Goal: Task Accomplishment & Management: Manage account settings

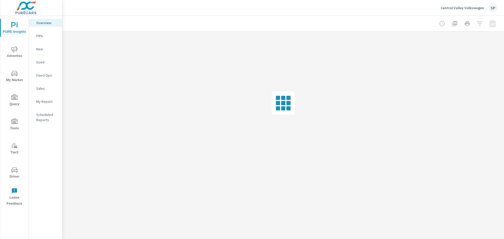
click at [17, 55] on span "Advertise" at bounding box center [14, 52] width 25 height 13
click at [45, 37] on p "Search" at bounding box center [47, 35] width 22 height 5
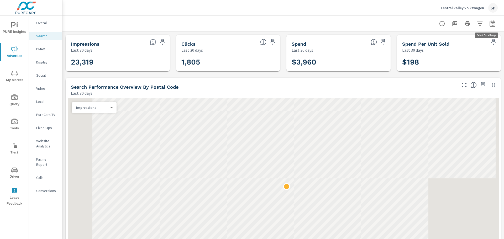
click at [492, 25] on icon "button" at bounding box center [493, 23] width 6 height 6
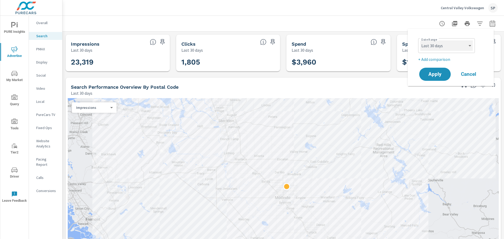
click at [447, 49] on select "Custom [DATE] Last week Last 7 days Last 14 days Last 30 days Last 45 days Last…" at bounding box center [447, 45] width 53 height 11
click at [421, 40] on select "Custom [DATE] Last week Last 7 days Last 14 days Last 30 days Last 45 days Last…" at bounding box center [447, 45] width 53 height 11
select select "Last month"
click at [438, 79] on button "Apply" at bounding box center [435, 75] width 33 height 14
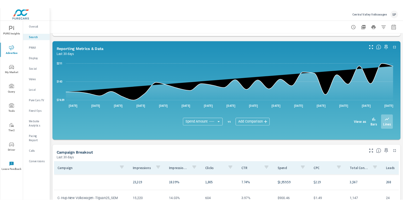
scroll to position [352, 0]
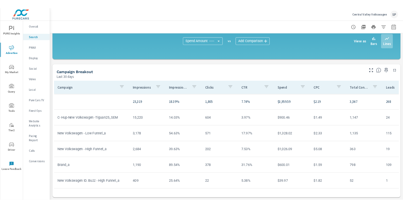
scroll to position [352, 0]
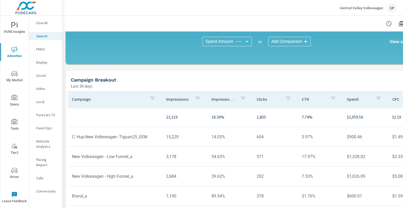
click at [395, 8] on div "SP" at bounding box center [392, 7] width 9 height 9
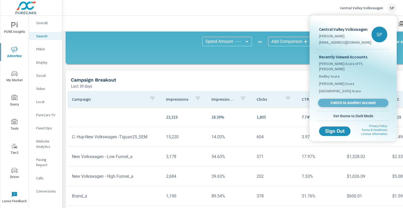
click at [333, 100] on span "Switch to Another Account" at bounding box center [353, 102] width 64 height 5
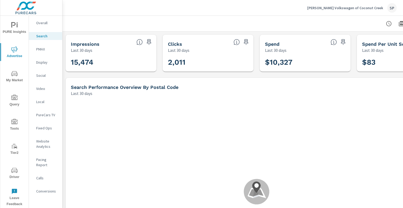
scroll to position [0, 51]
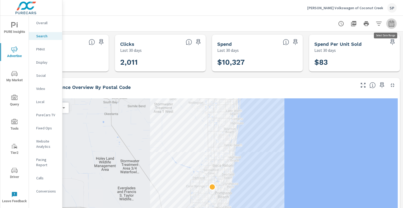
click at [389, 22] on icon "button" at bounding box center [392, 23] width 6 height 6
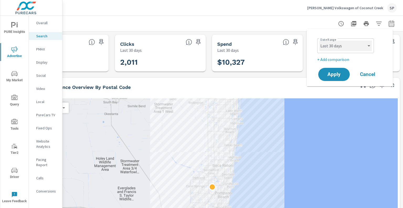
click at [354, 48] on select "Custom [DATE] Last week Last 7 days Last 14 days Last 30 days Last 45 days Last…" at bounding box center [346, 45] width 53 height 11
click at [320, 40] on select "Custom [DATE] Last week Last 7 days Last 14 days Last 30 days Last 45 days Last…" at bounding box center [346, 45] width 53 height 11
select select "Last month"
click at [330, 77] on span "Apply" at bounding box center [335, 74] width 22 height 5
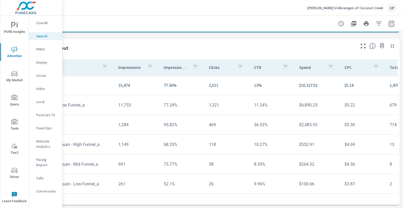
scroll to position [388, 0]
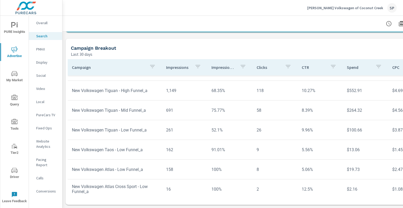
scroll to position [62, 0]
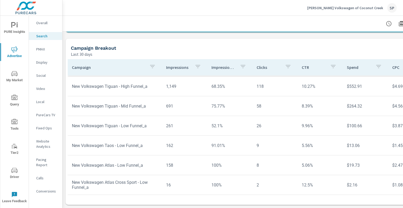
scroll to position [21, 0]
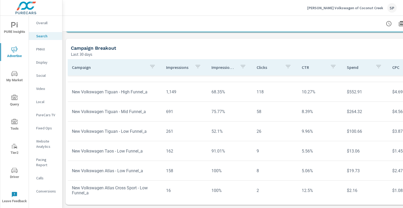
scroll to position [62, 0]
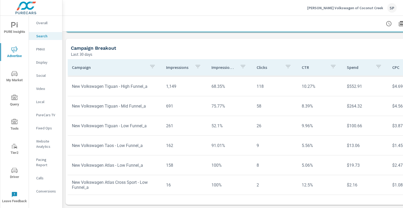
click at [390, 8] on div "SP" at bounding box center [392, 7] width 9 height 9
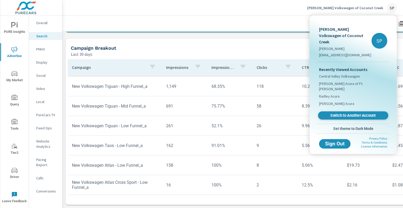
click at [335, 113] on span "Switch to Another Account" at bounding box center [353, 115] width 64 height 5
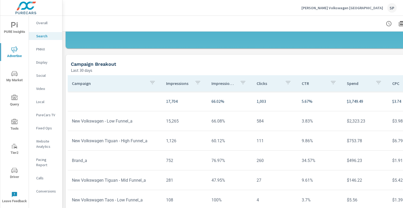
scroll to position [388, 0]
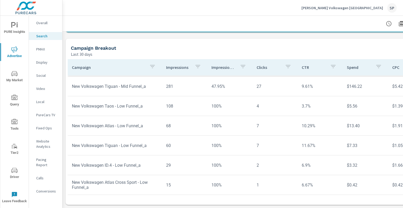
scroll to position [82, 0]
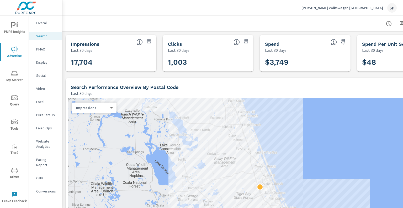
scroll to position [0, 51]
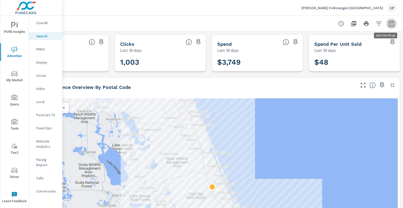
click at [389, 22] on icon "button" at bounding box center [392, 23] width 6 height 6
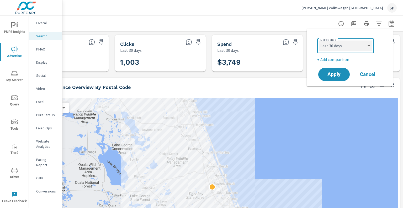
click at [328, 47] on select "Custom [DATE] Last week Last 7 days Last 14 days Last 30 days Last 45 days Last…" at bounding box center [346, 45] width 53 height 11
click at [320, 40] on select "Custom [DATE] Last week Last 7 days Last 14 days Last 30 days Last 45 days Last…" at bounding box center [346, 45] width 53 height 11
select select "Last month"
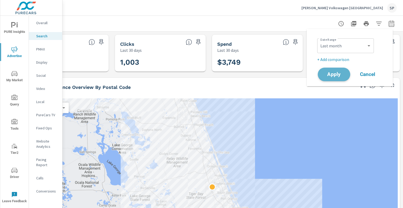
click at [343, 75] on span "Apply" at bounding box center [335, 74] width 22 height 5
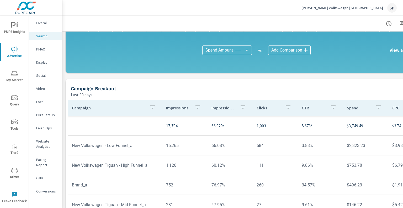
scroll to position [388, 0]
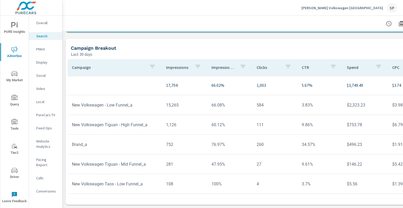
click at [387, 10] on div "Gunther Volkswagen Daytona Beach SP" at bounding box center [349, 7] width 95 height 9
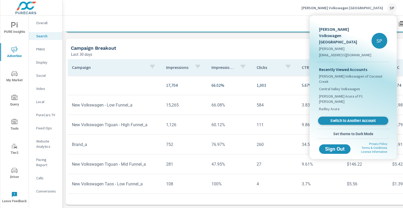
click at [351, 118] on span "Switch to Another Account" at bounding box center [353, 120] width 64 height 5
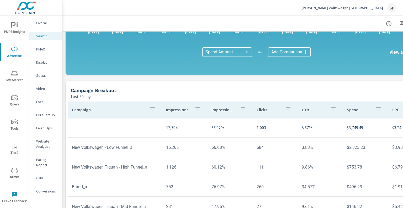
scroll to position [388, 0]
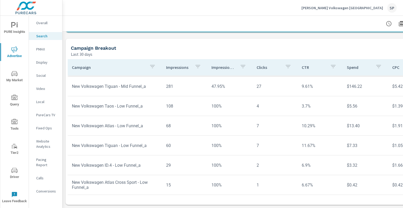
scroll to position [82, 0]
click at [391, 7] on div "SP" at bounding box center [392, 7] width 9 height 9
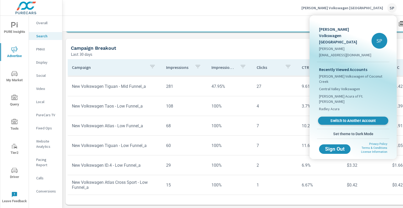
click at [335, 118] on span "Switch to Another Account" at bounding box center [353, 120] width 64 height 5
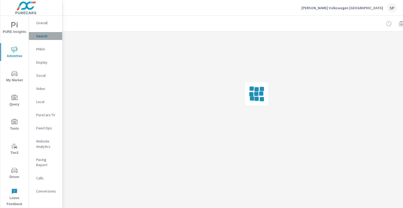
click at [50, 35] on p "Search" at bounding box center [47, 35] width 22 height 5
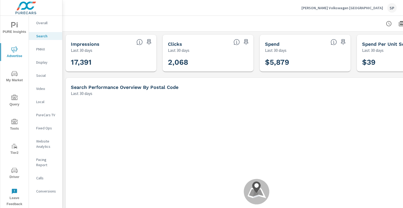
scroll to position [39, 0]
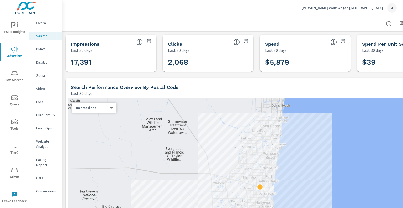
click at [258, 20] on div at bounding box center [257, 23] width 376 height 15
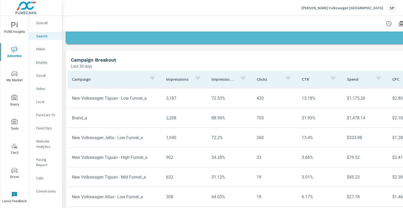
scroll to position [388, 0]
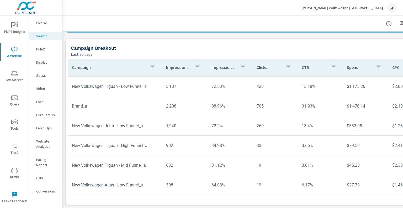
scroll to position [43, 0]
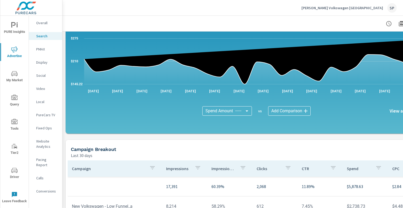
scroll to position [388, 0]
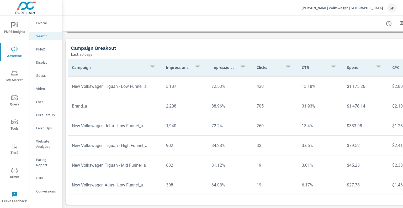
scroll to position [43, 0]
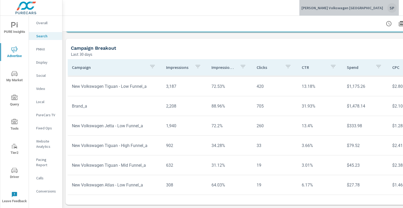
click at [390, 7] on div "SP" at bounding box center [392, 7] width 9 height 9
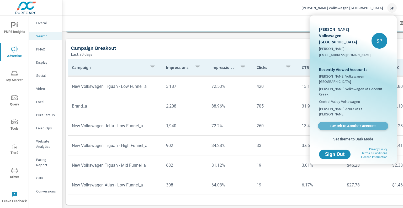
click at [330, 123] on span "Switch to Another Account" at bounding box center [353, 125] width 64 height 5
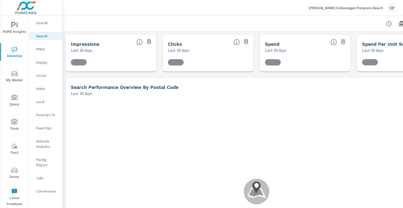
click at [265, 15] on div "[PERSON_NAME] Volkswagen Pompano Beach SP" at bounding box center [233, 7] width 328 height 15
click at [262, 20] on div at bounding box center [257, 23] width 376 height 15
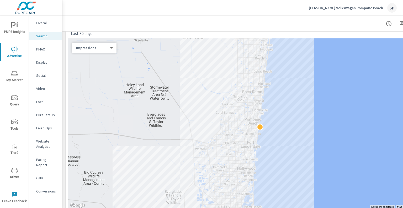
scroll to position [158, 0]
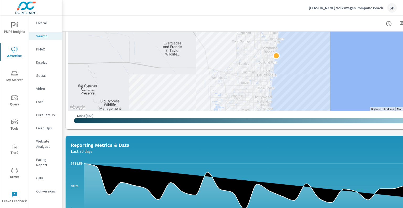
click at [243, 22] on div at bounding box center [257, 23] width 376 height 15
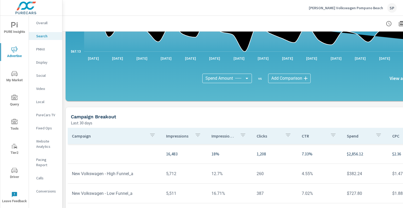
scroll to position [388, 0]
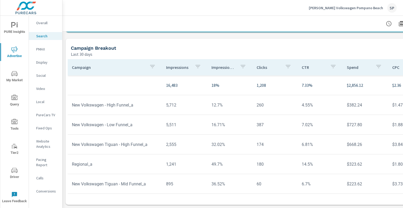
scroll to position [43, 0]
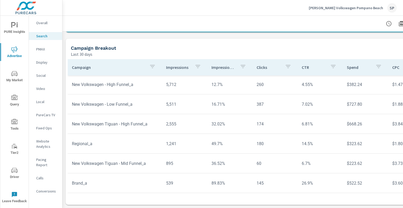
scroll to position [43, 0]
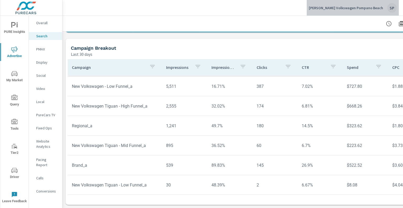
click at [390, 8] on div "SP" at bounding box center [392, 7] width 9 height 9
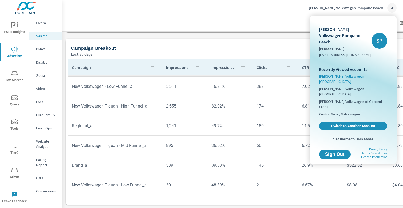
click at [353, 74] on span "[PERSON_NAME] Volkswagen [GEOGRAPHIC_DATA]" at bounding box center [353, 79] width 68 height 11
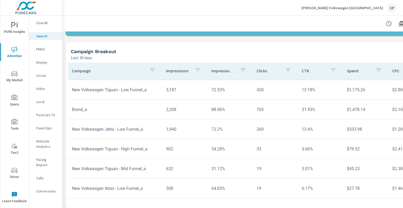
scroll to position [388, 0]
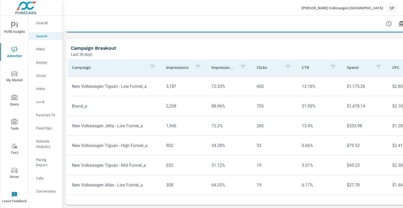
scroll to position [43, 0]
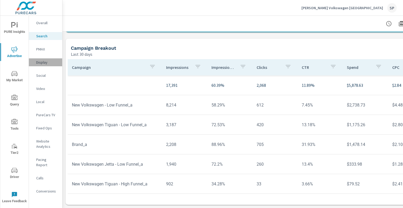
click at [42, 64] on p "Display" at bounding box center [47, 62] width 22 height 5
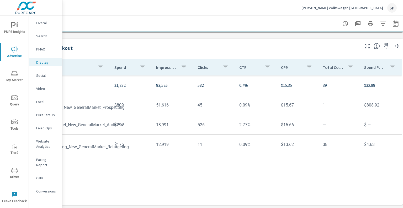
scroll to position [172, 51]
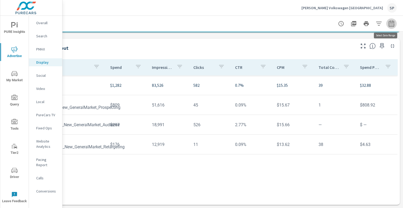
click at [389, 20] on icon "button" at bounding box center [392, 23] width 6 height 6
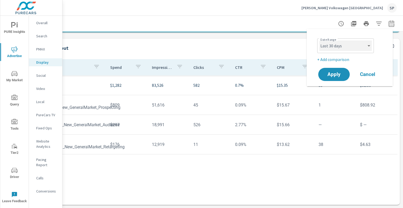
click at [333, 45] on select "Custom [DATE] Last week Last 7 days Last 14 days Last 30 days Last 45 days Last…" at bounding box center [346, 45] width 53 height 11
click at [320, 40] on select "Custom [DATE] Last week Last 7 days Last 14 days Last 30 days Last 45 days Last…" at bounding box center [346, 45] width 53 height 11
select select "Last month"
click at [333, 70] on button "Apply" at bounding box center [334, 75] width 33 height 14
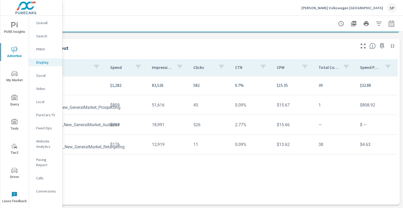
scroll to position [172, 0]
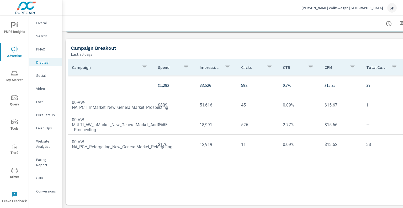
click at [390, 6] on div "SP" at bounding box center [392, 7] width 9 height 9
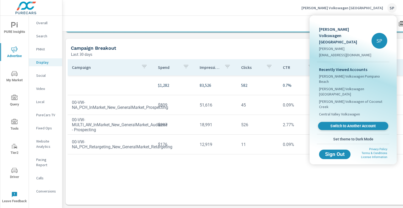
click at [354, 123] on span "Switch to Another Account" at bounding box center [353, 125] width 64 height 5
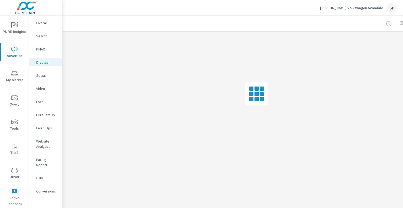
click at [45, 39] on div "Search" at bounding box center [45, 36] width 33 height 8
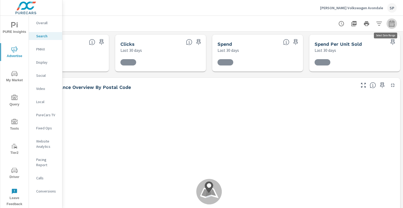
click at [392, 23] on icon "button" at bounding box center [392, 23] width 6 height 6
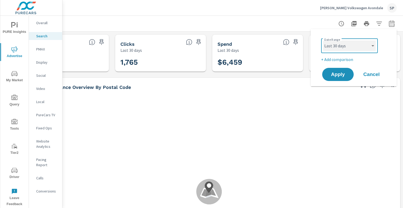
click at [343, 45] on select "Custom [DATE] Last week Last 7 days Last 14 days Last 30 days Last 45 days Last…" at bounding box center [350, 45] width 53 height 11
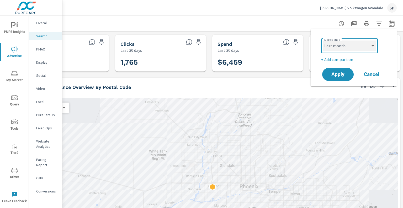
click at [324, 40] on select "Custom [DATE] Last week Last 7 days Last 14 days Last 30 days Last 45 days Last…" at bounding box center [350, 45] width 53 height 11
select select "Last month"
click at [338, 76] on span "Apply" at bounding box center [339, 74] width 22 height 5
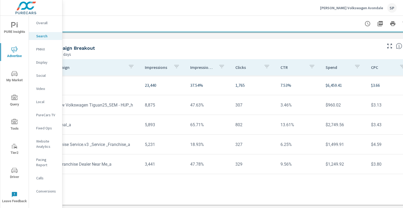
scroll to position [388, 0]
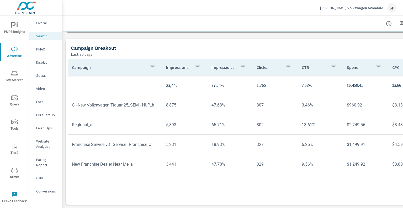
click at [51, 62] on p "Display" at bounding box center [47, 62] width 22 height 5
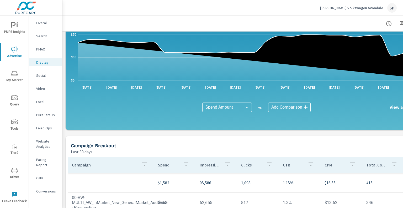
scroll to position [172, 0]
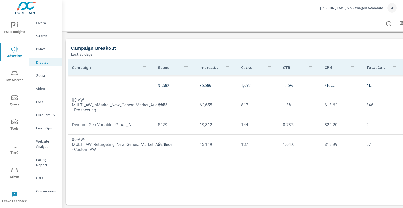
click at [388, 9] on div "SP" at bounding box center [392, 7] width 9 height 9
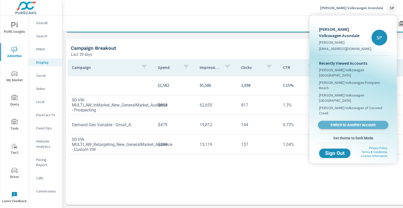
click at [327, 121] on link "Switch to Another Account" at bounding box center [353, 125] width 70 height 8
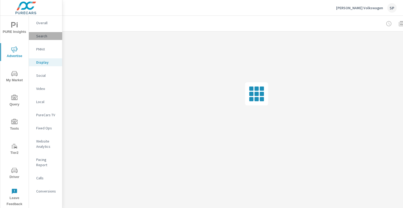
click at [45, 34] on p "Search" at bounding box center [47, 35] width 22 height 5
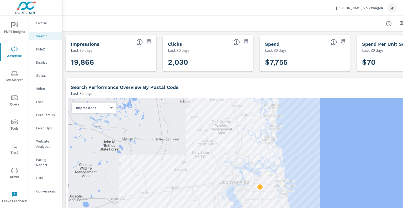
scroll to position [0, 51]
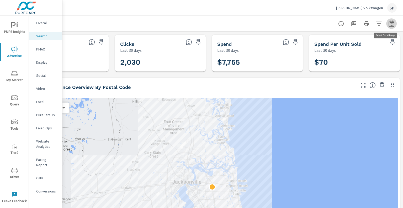
click at [389, 24] on icon "button" at bounding box center [392, 23] width 6 height 6
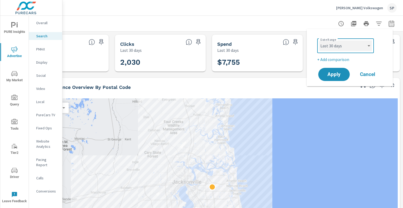
click at [345, 43] on select "Custom [DATE] Last week Last 7 days Last 14 days Last 30 days Last 45 days Last…" at bounding box center [346, 45] width 53 height 11
click at [320, 40] on select "Custom [DATE] Last week Last 7 days Last 14 days Last 30 days Last 45 days Last…" at bounding box center [346, 45] width 53 height 11
select select "Last month"
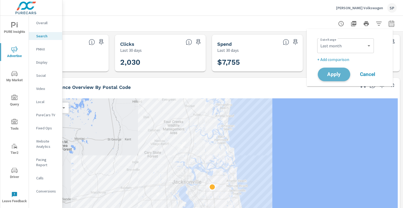
click at [330, 74] on span "Apply" at bounding box center [335, 74] width 22 height 5
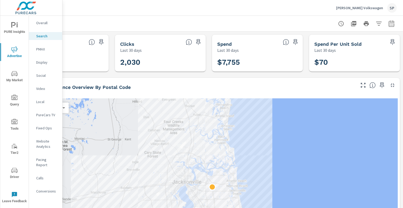
click at [283, 79] on div "Search Performance Overview By Postal Code Last 30 days" at bounding box center [187, 87] width 339 height 19
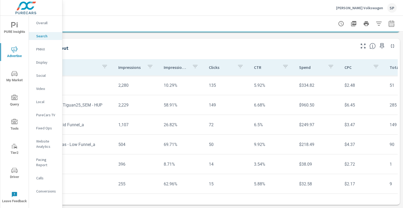
scroll to position [388, 0]
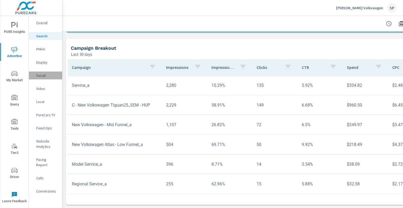
click at [45, 74] on p "Social" at bounding box center [47, 75] width 22 height 5
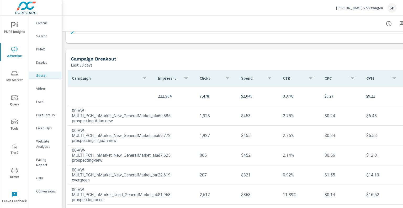
scroll to position [172, 0]
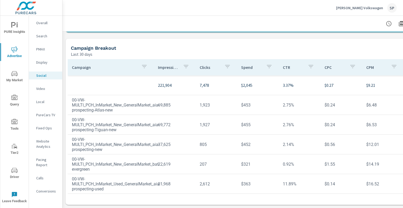
click at [127, 165] on td "00-VW-MULTI_PCH_InMarket_New_GeneralMarket_bat-evergreen" at bounding box center [111, 163] width 86 height 23
click at [114, 159] on td "00-VW-MULTI_PCH_InMarket_New_GeneralMarket_bat-evergreen" at bounding box center [111, 163] width 86 height 23
click at [97, 165] on td "00-VW-MULTI_PCH_InMarket_New_GeneralMarket_bat-evergreen" at bounding box center [111, 163] width 86 height 23
click at [390, 6] on div "SP" at bounding box center [392, 7] width 9 height 9
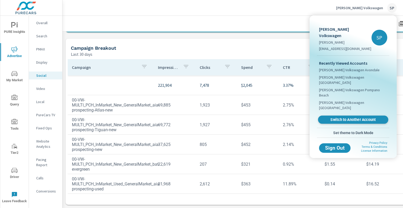
click at [334, 117] on span "Switch to Another Account" at bounding box center [353, 119] width 64 height 5
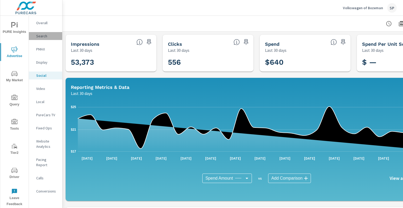
click at [43, 33] on p "Search" at bounding box center [47, 35] width 22 height 5
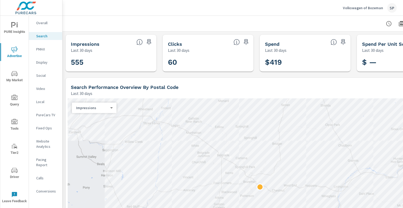
scroll to position [0, 51]
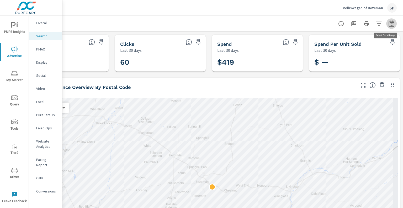
click at [389, 21] on icon "button" at bounding box center [392, 23] width 6 height 6
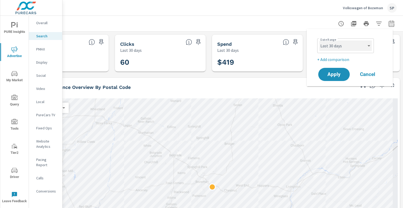
click at [341, 46] on select "Custom Yesterday Last week Last 7 days Last 14 days Last 30 days Last 45 days L…" at bounding box center [346, 45] width 53 height 11
click at [320, 40] on select "Custom Yesterday Last week Last 7 days Last 14 days Last 30 days Last 45 days L…" at bounding box center [346, 45] width 53 height 11
select select "Last month"
click at [328, 70] on button "Apply" at bounding box center [334, 75] width 33 height 14
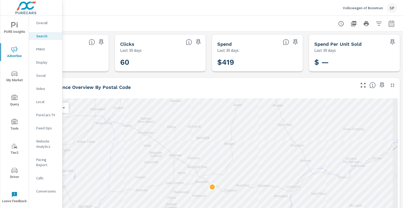
click at [299, 27] on div at bounding box center [209, 23] width 376 height 15
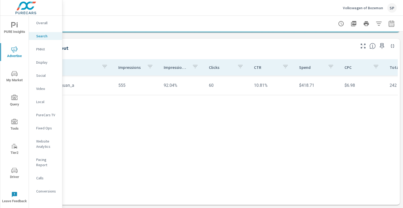
scroll to position [388, 0]
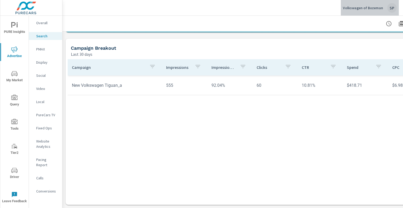
click at [373, 10] on p "Volkswagen of Bozeman" at bounding box center [363, 8] width 40 height 5
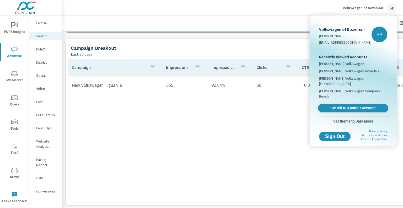
click at [334, 106] on span "Switch to Another Account" at bounding box center [353, 108] width 64 height 5
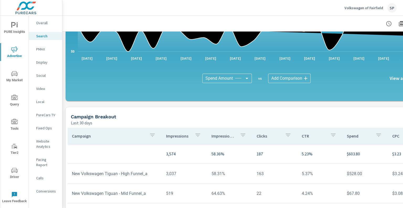
scroll to position [388, 0]
